Goal: Check status

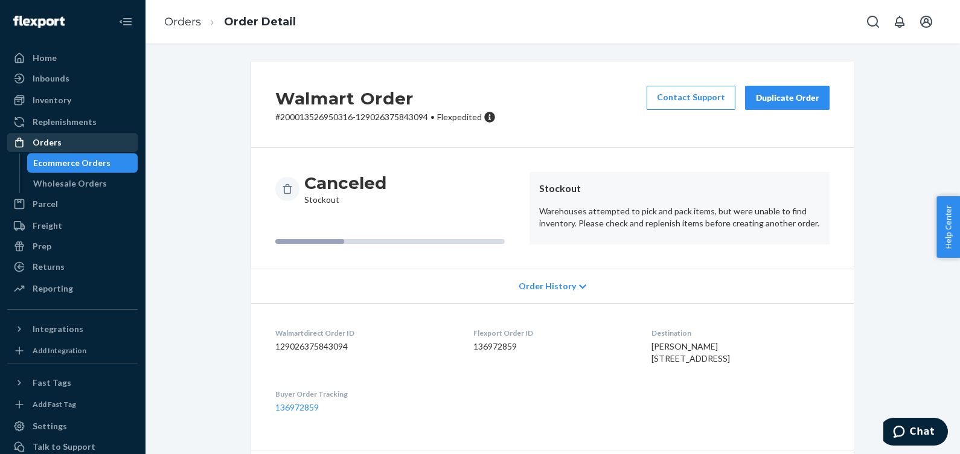
click at [46, 138] on div "Orders" at bounding box center [47, 142] width 29 height 12
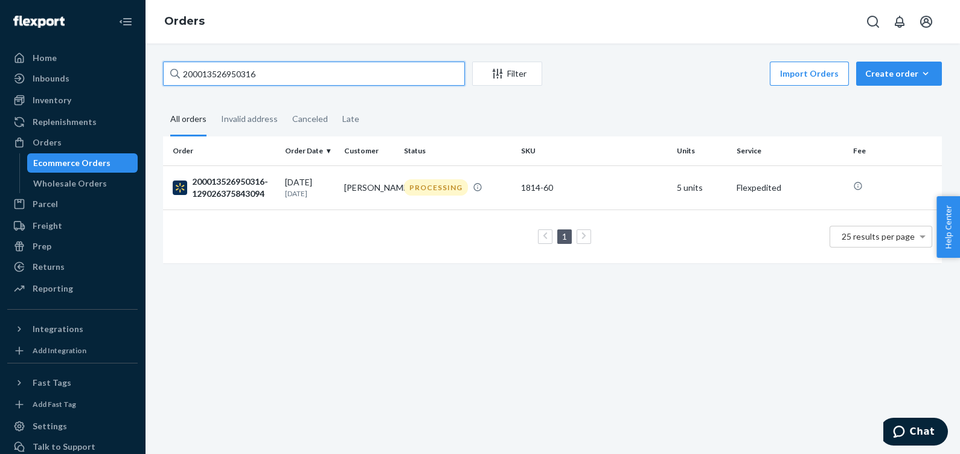
drag, startPoint x: 362, startPoint y: 72, endPoint x: 159, endPoint y: 92, distance: 203.2
click at [159, 93] on div "200013526950316 Filter Import Orders Create order Ecommerce order Removal order…" at bounding box center [552, 169] width 797 height 214
paste input "129026377059081"
type input "129026377059081"
click at [419, 185] on div "IN TRANSIT" at bounding box center [433, 187] width 59 height 16
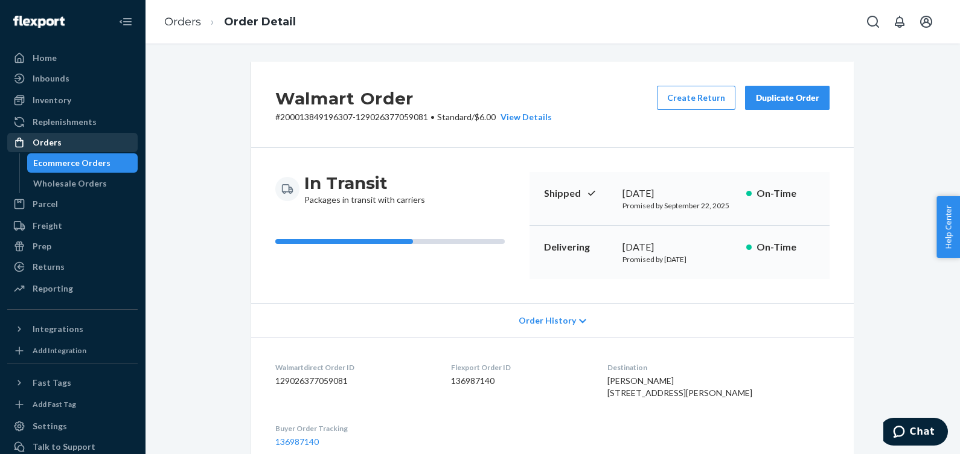
click at [42, 141] on div "Orders" at bounding box center [47, 142] width 29 height 12
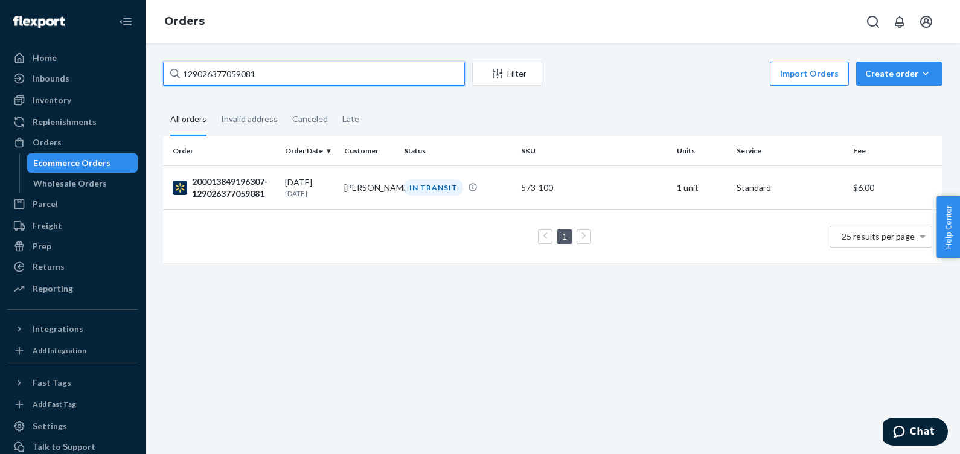
drag, startPoint x: 291, startPoint y: 70, endPoint x: 185, endPoint y: 69, distance: 105.7
click at [185, 69] on input "129026377059081" at bounding box center [314, 74] width 302 height 24
click at [276, 66] on input "129026377059081" at bounding box center [314, 74] width 302 height 24
click at [282, 75] on input "129026377059081" at bounding box center [314, 74] width 302 height 24
drag, startPoint x: 284, startPoint y: 72, endPoint x: 184, endPoint y: 71, distance: 99.6
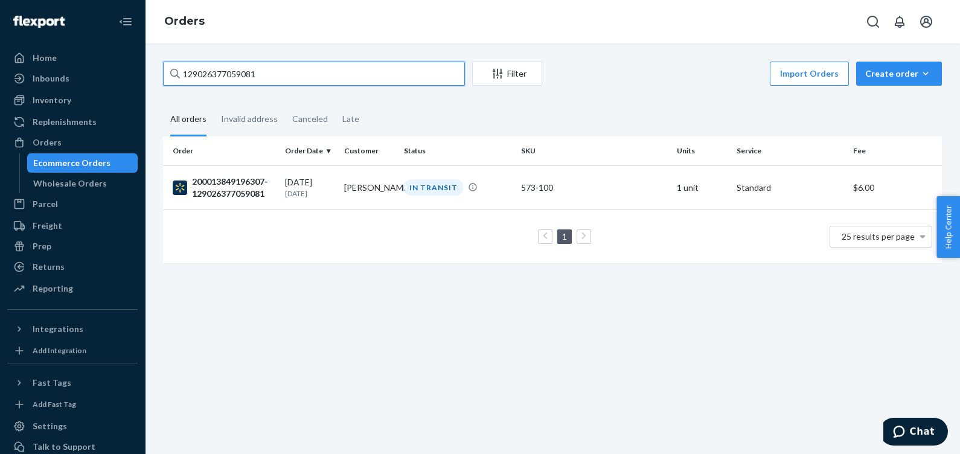
click at [184, 71] on input "129026377059081" at bounding box center [314, 74] width 302 height 24
paste input "584627055"
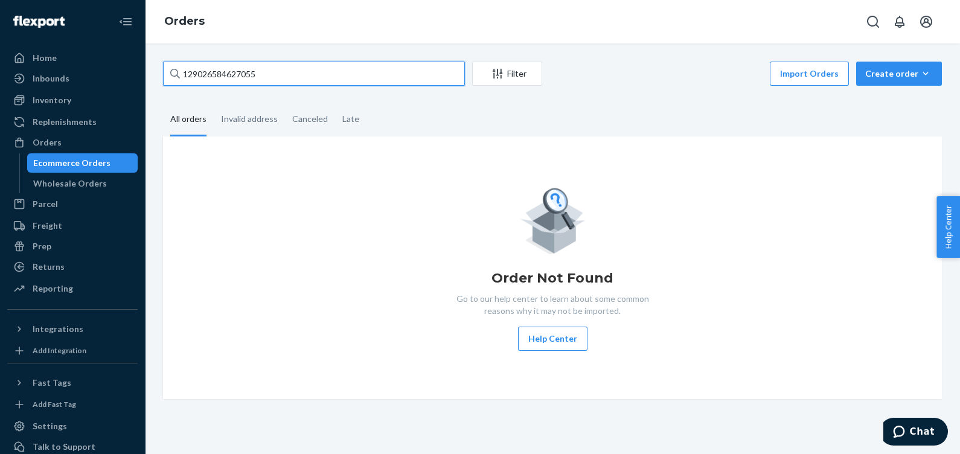
type input "129026584627055"
